Goal: Navigation & Orientation: Find specific page/section

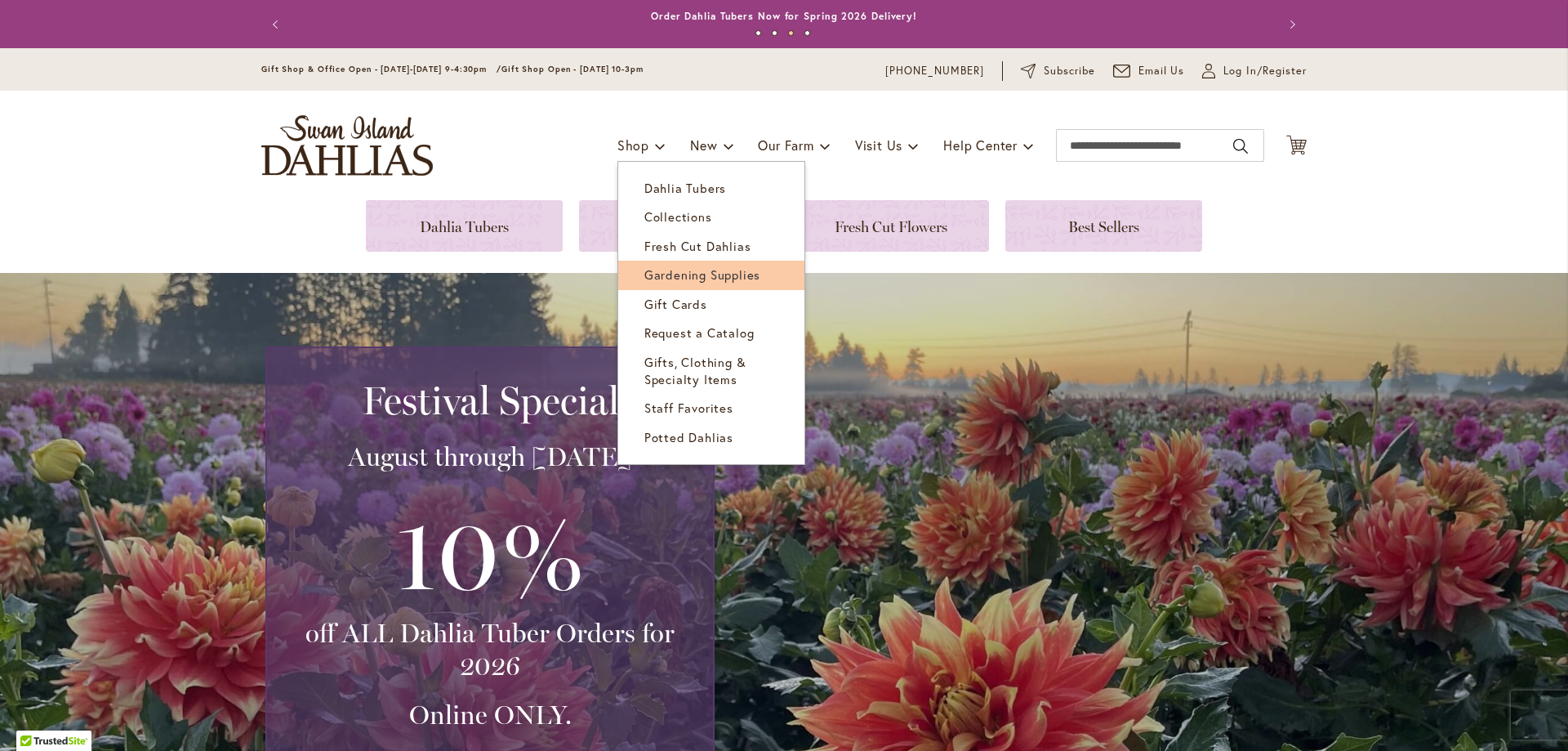
click at [665, 274] on span "Gardening Supplies" at bounding box center [702, 274] width 116 height 17
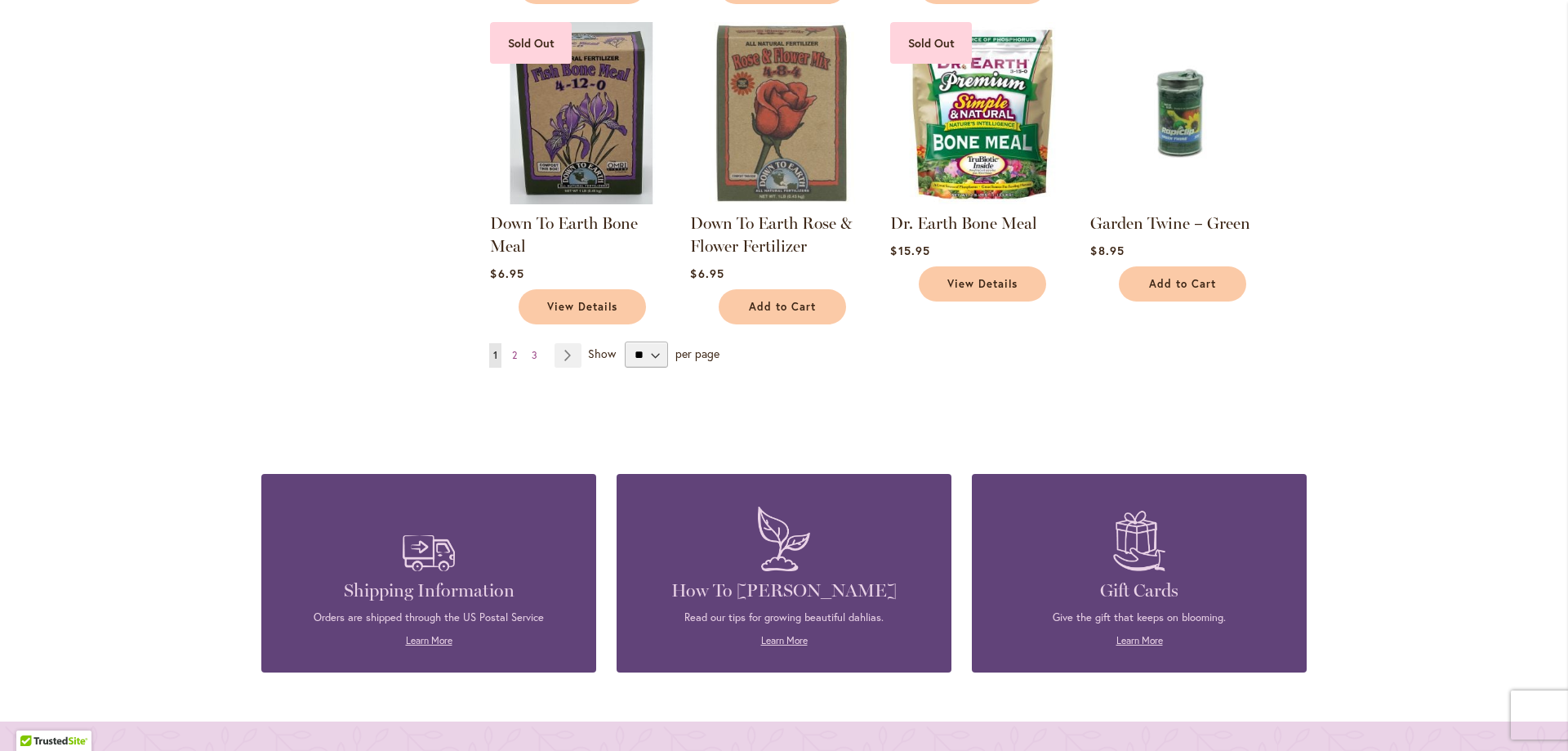
scroll to position [1226, 0]
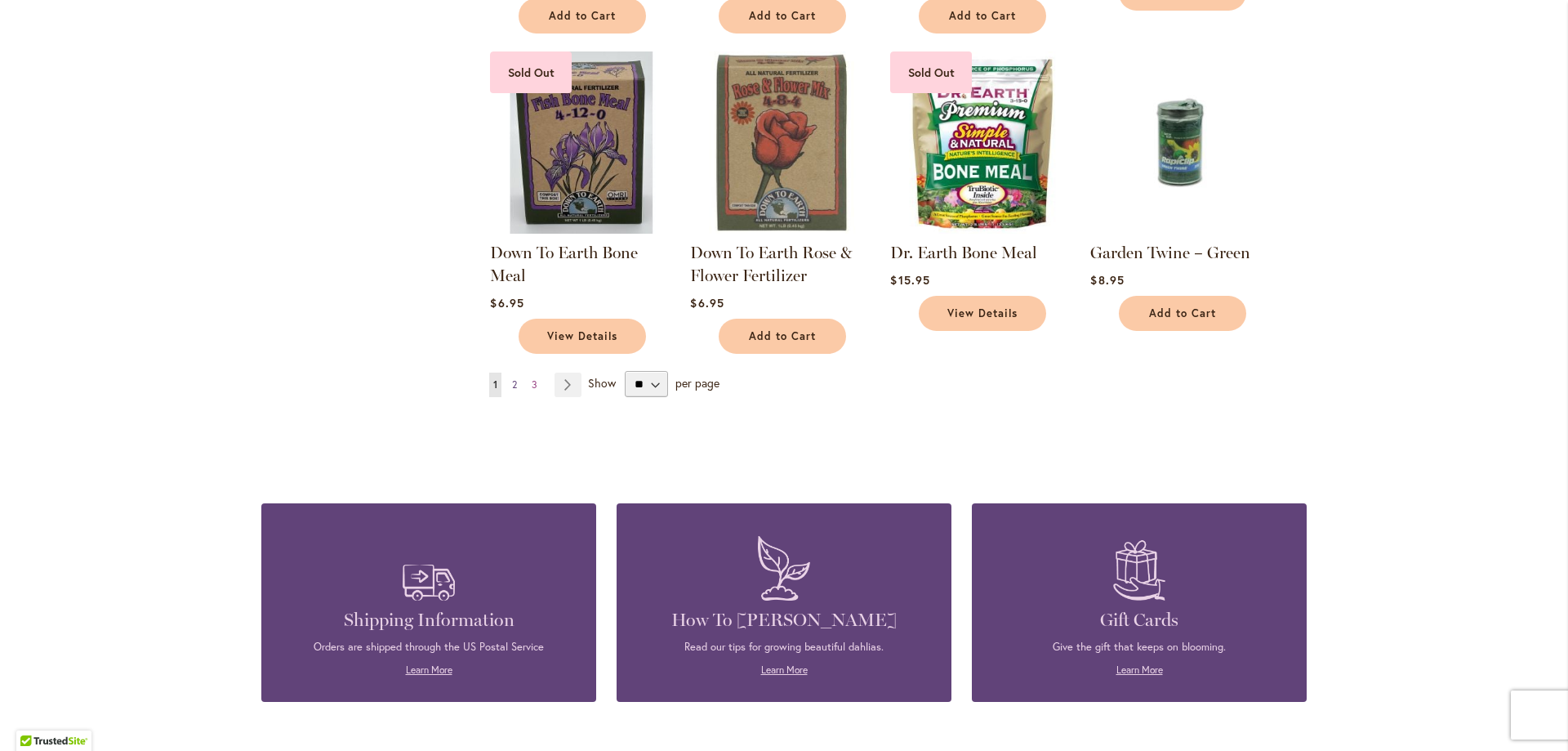
click at [512, 389] on span "2" at bounding box center [514, 384] width 5 height 12
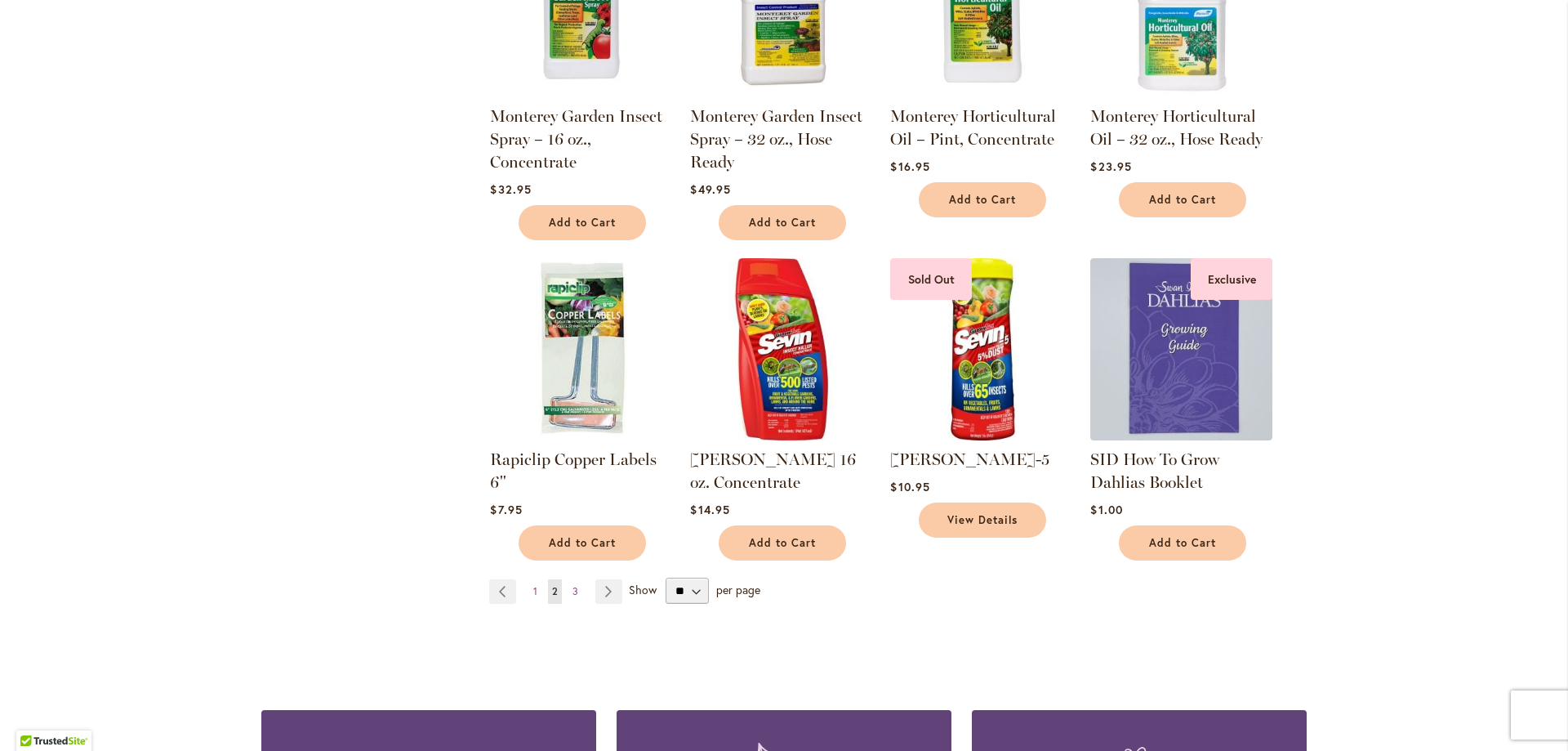
scroll to position [1307, 0]
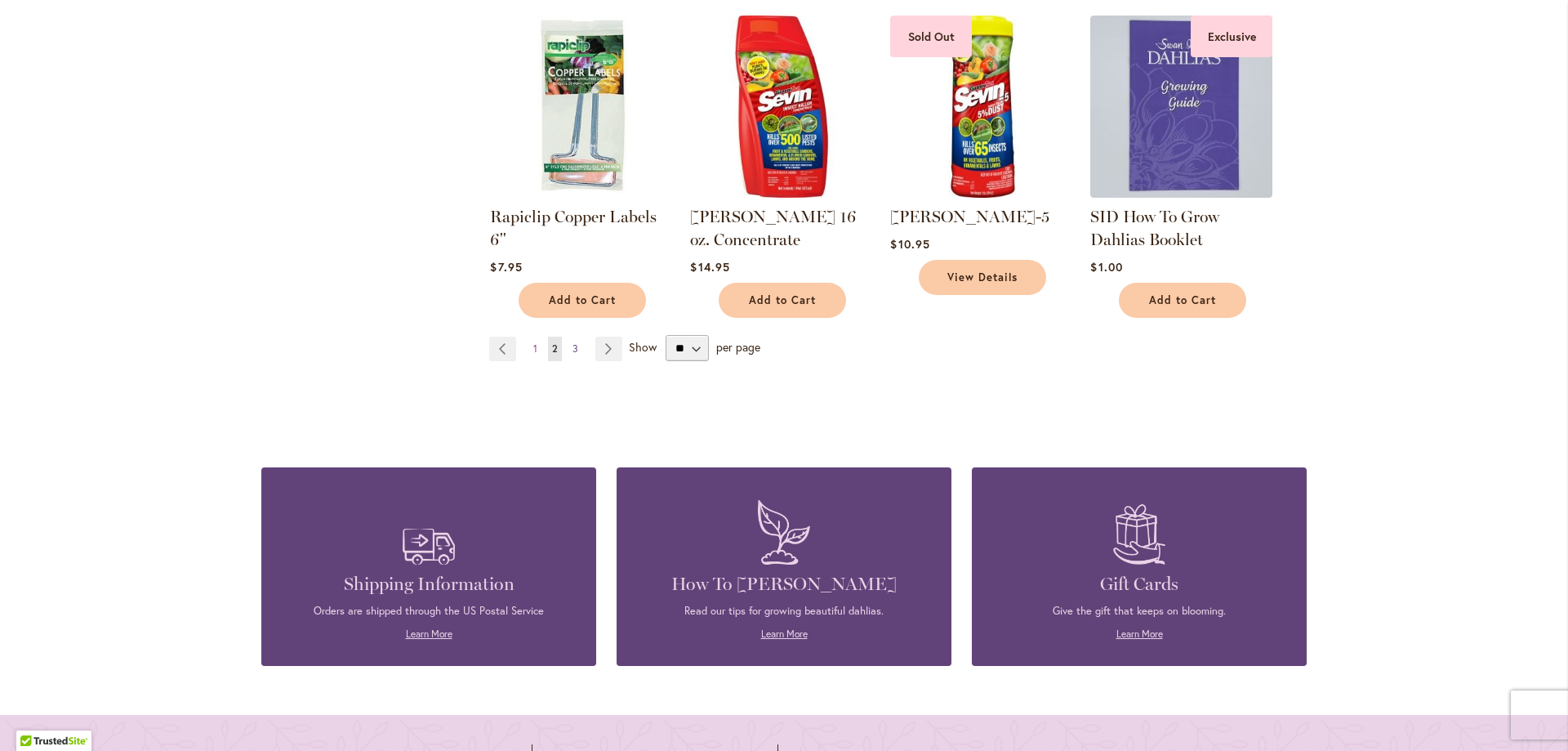
click at [572, 342] on span "3" at bounding box center [575, 349] width 6 height 12
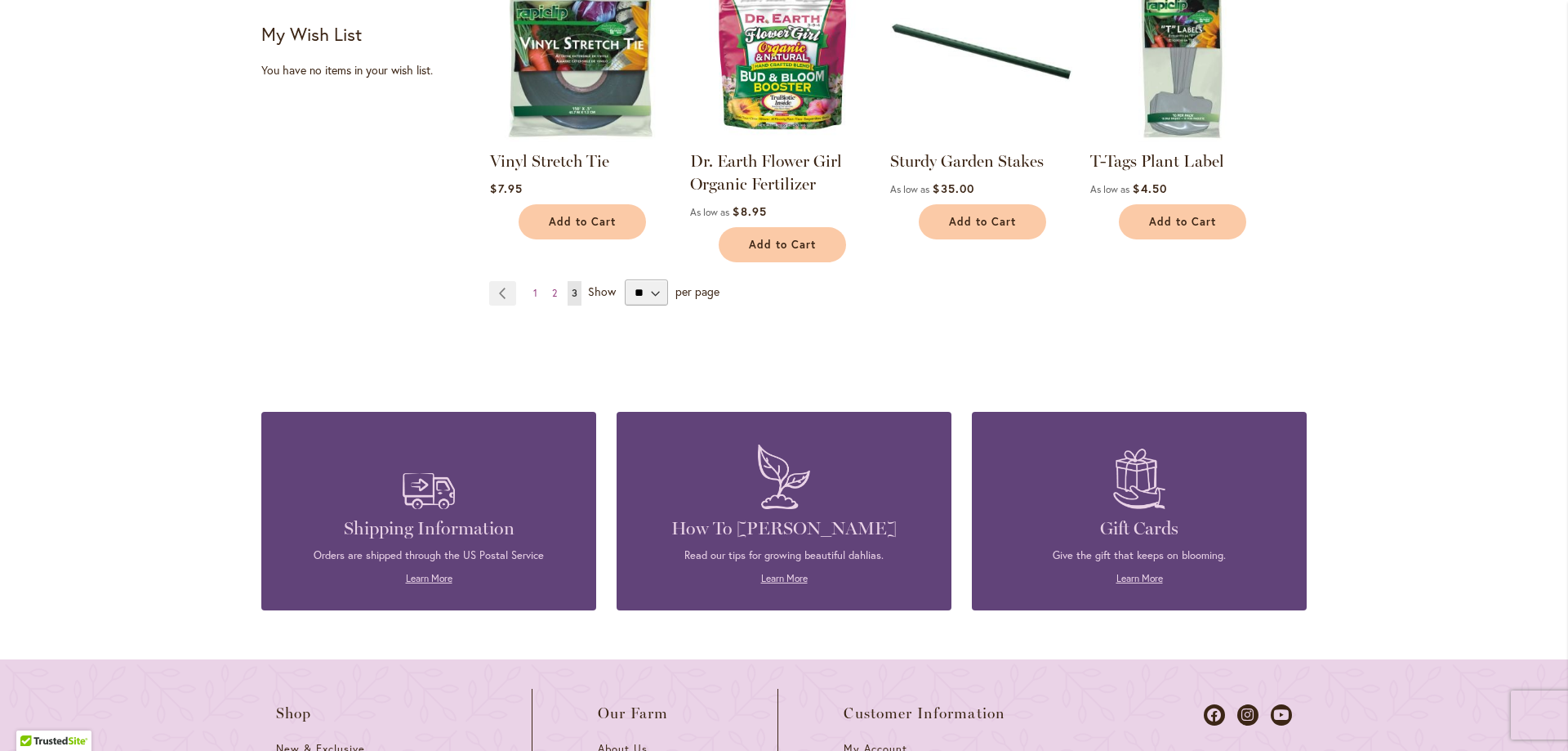
scroll to position [82, 0]
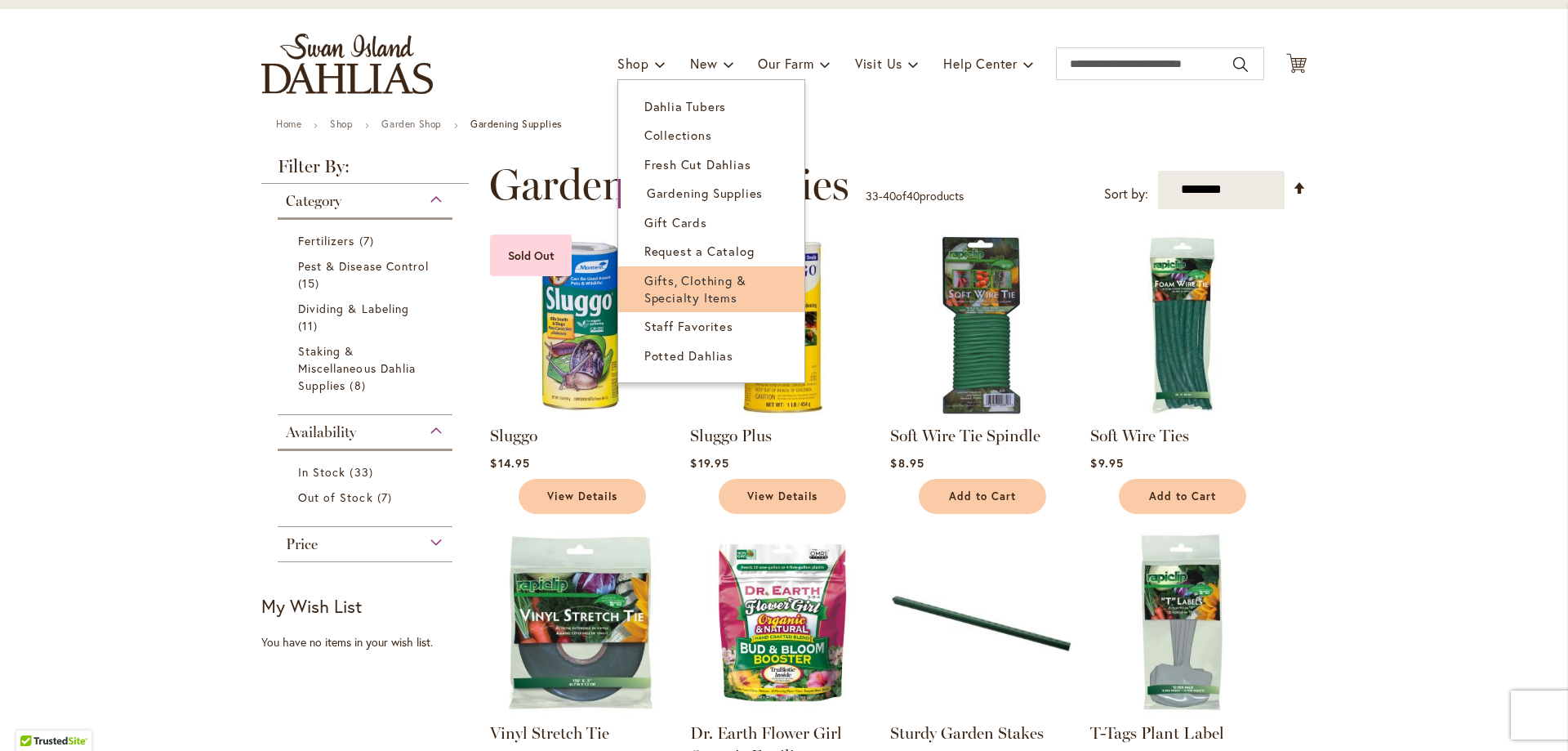
click at [687, 289] on span "Gifts, Clothing & Specialty Items" at bounding box center [696, 289] width 103 height 34
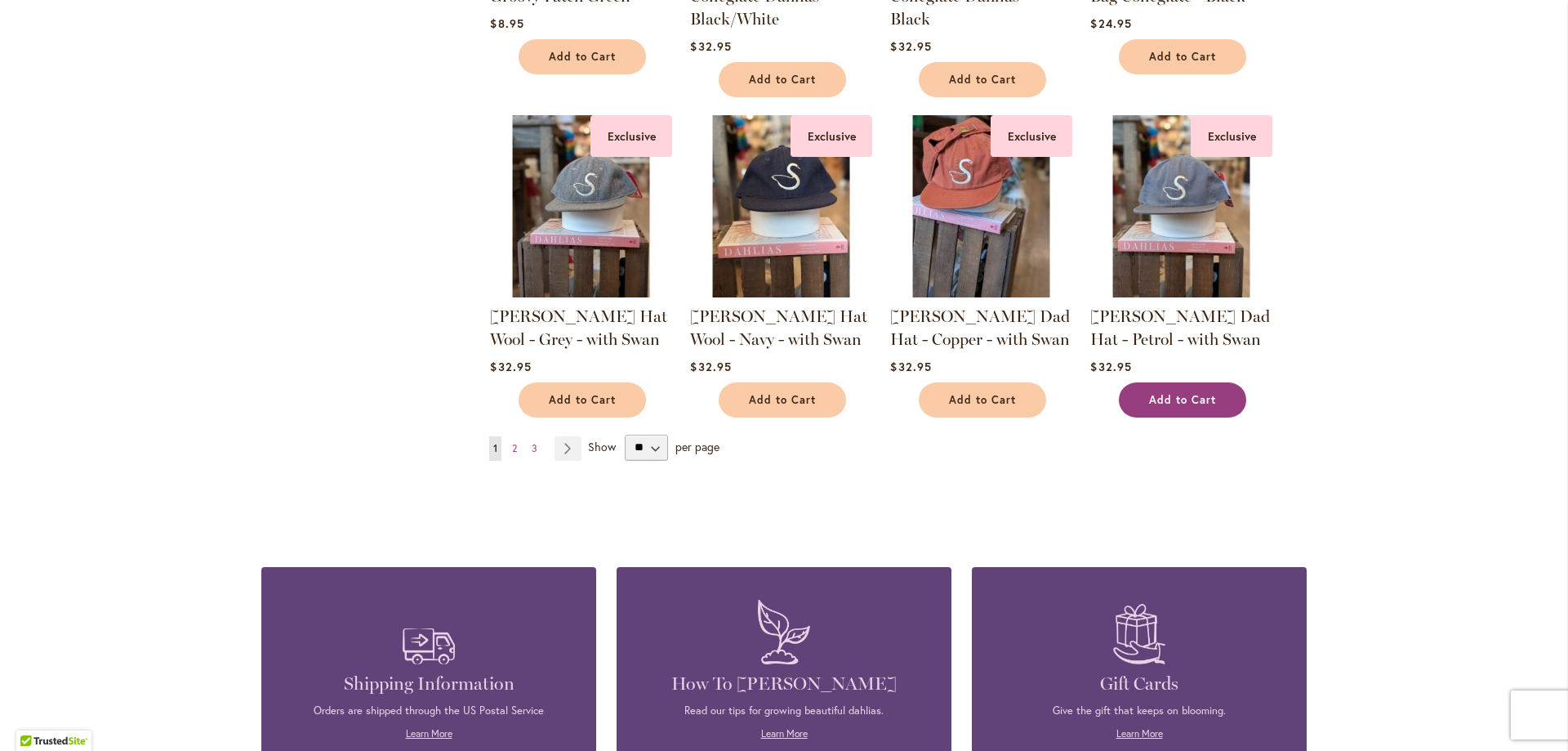
scroll to position [1307, 0]
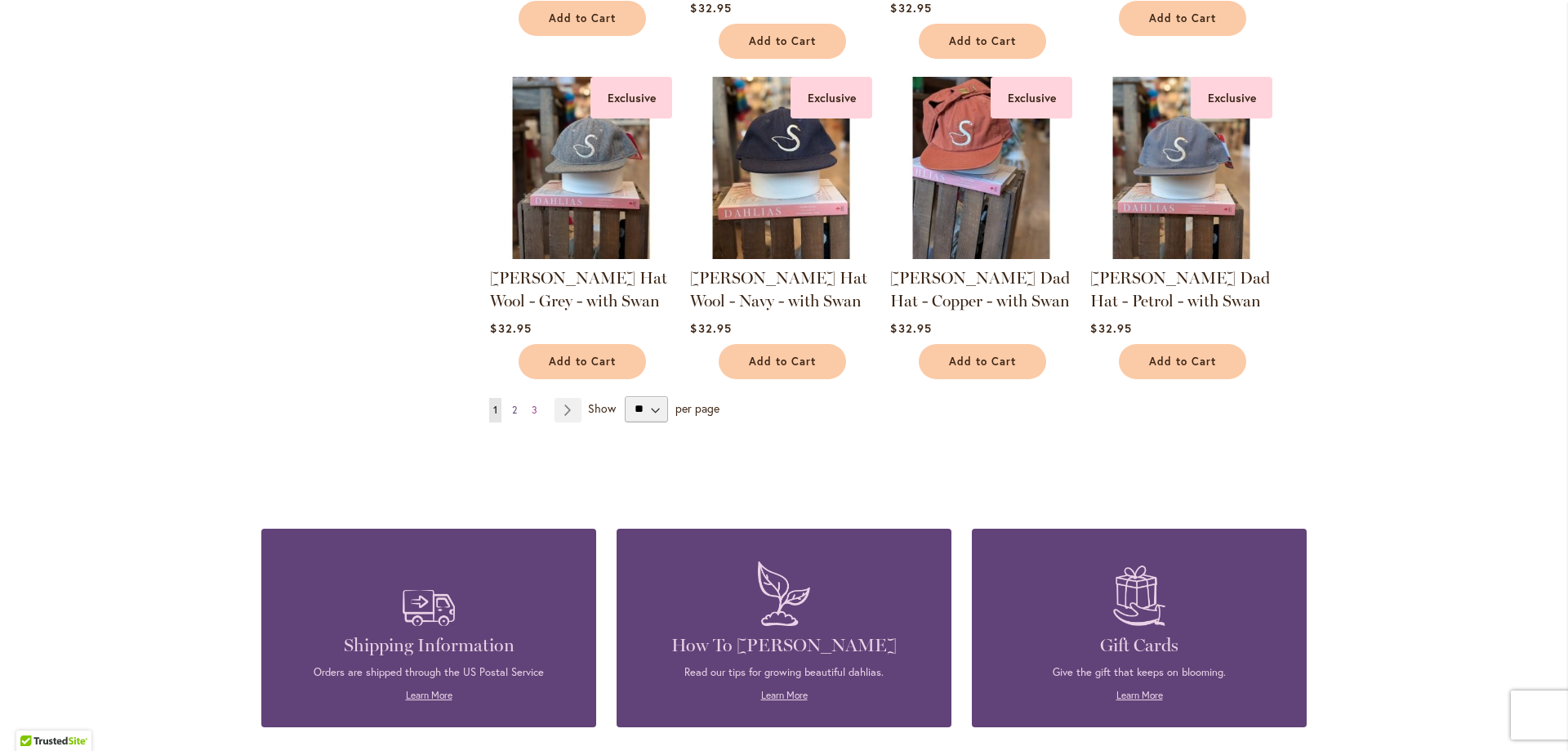
click at [512, 413] on span "2" at bounding box center [514, 409] width 5 height 12
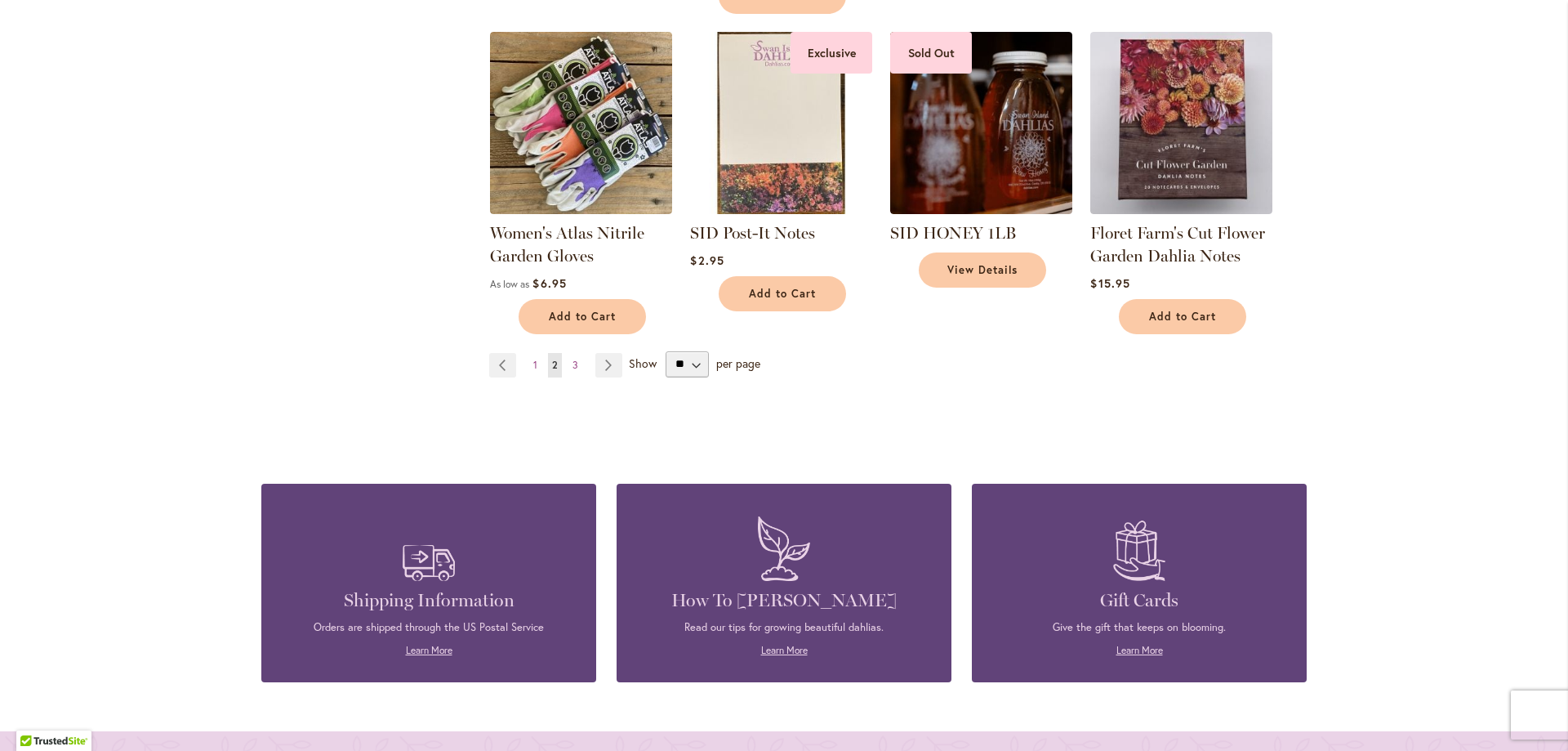
scroll to position [1307, 0]
click at [574, 368] on link "Page 3" at bounding box center [575, 364] width 14 height 24
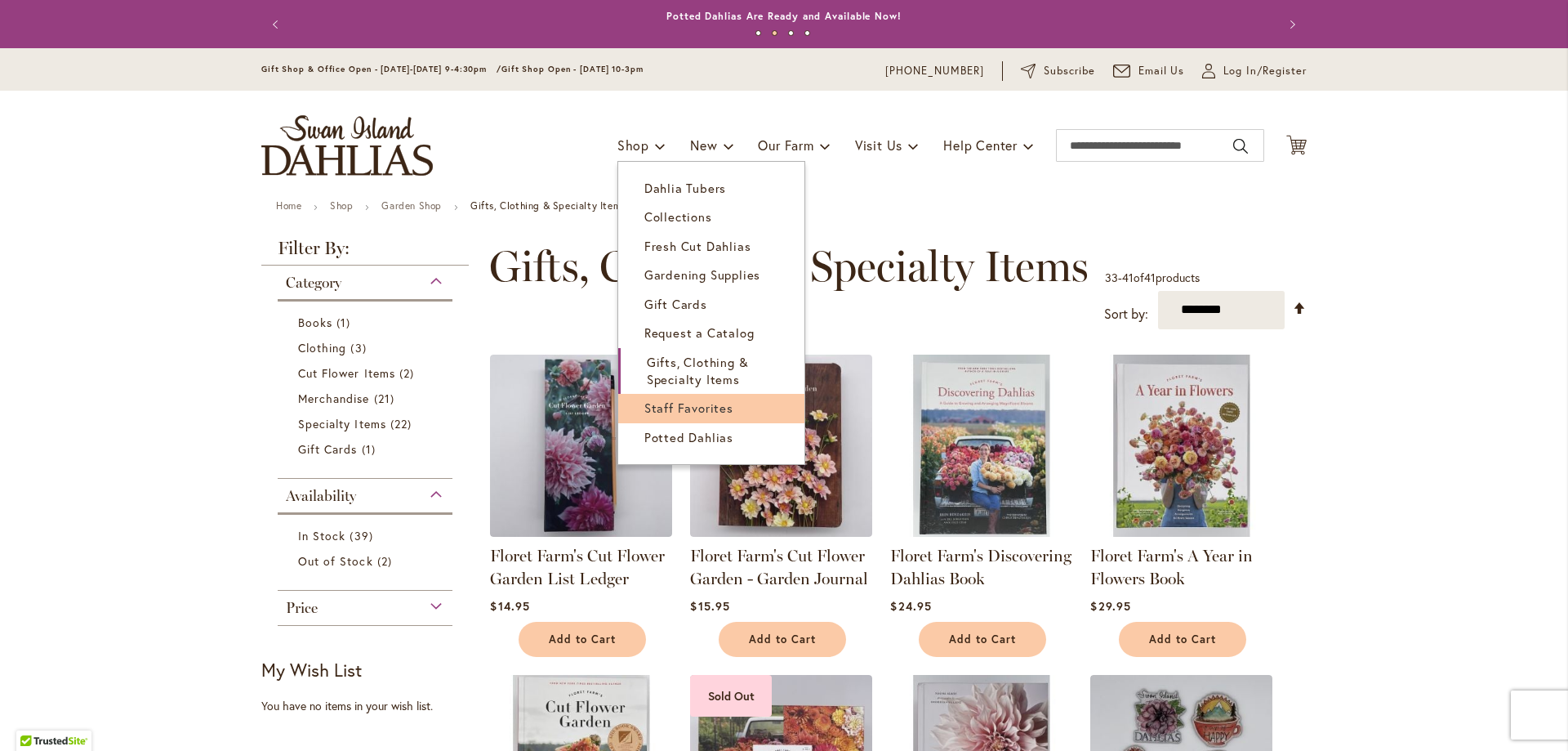
click at [668, 410] on span "Staff Favorites" at bounding box center [689, 408] width 89 height 17
